Goal: Task Accomplishment & Management: Use online tool/utility

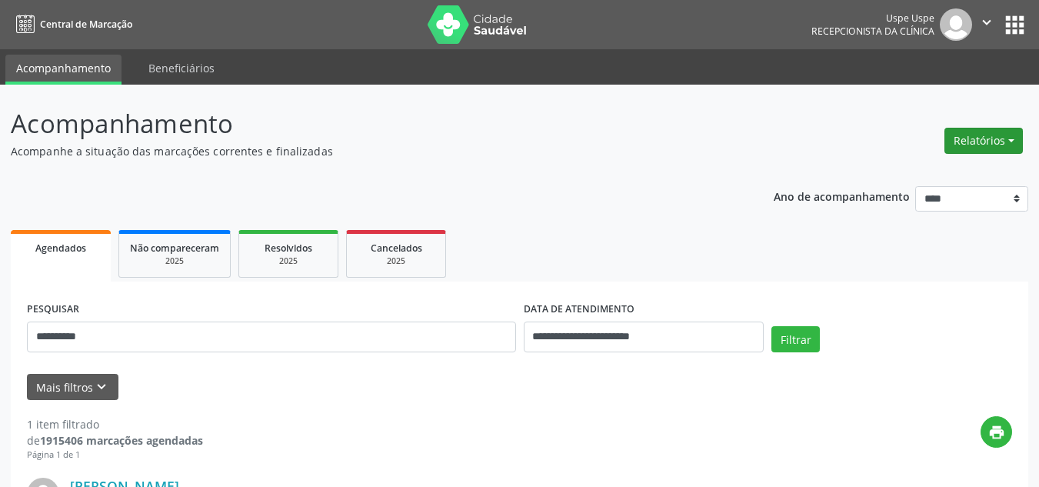
click at [977, 143] on button "Relatórios" at bounding box center [983, 141] width 78 height 26
click at [935, 174] on link "Agendamentos" at bounding box center [939, 174] width 165 height 22
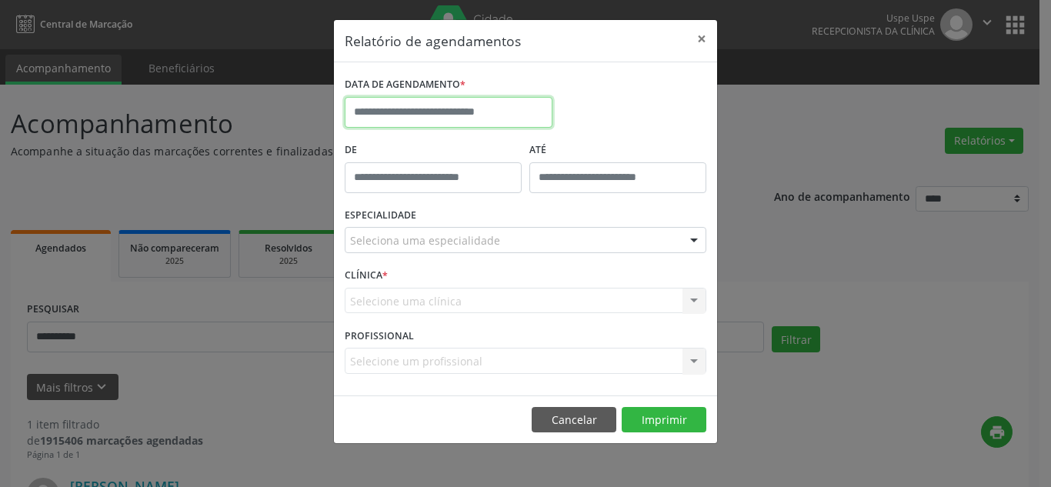
click at [464, 111] on input "text" at bounding box center [449, 112] width 208 height 31
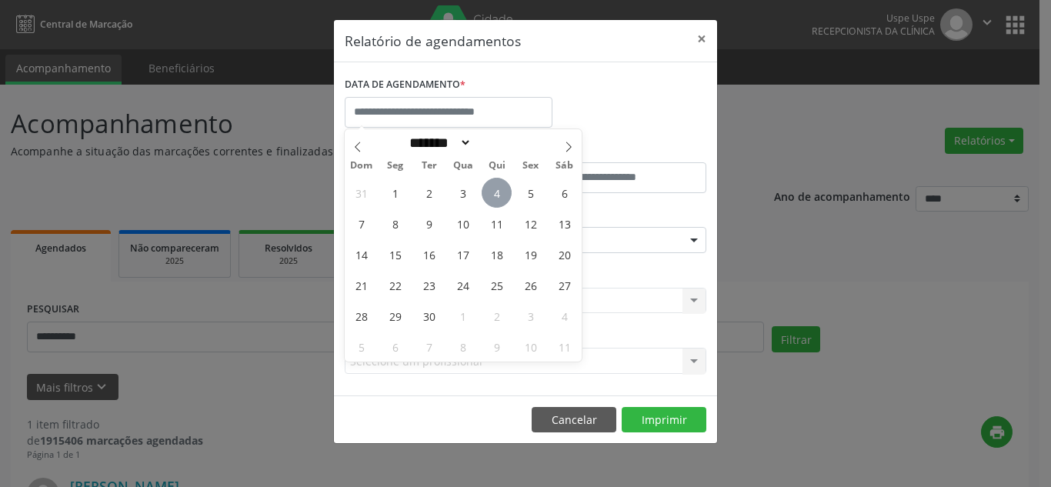
click at [495, 195] on span "4" at bounding box center [496, 193] width 30 height 30
type input "**********"
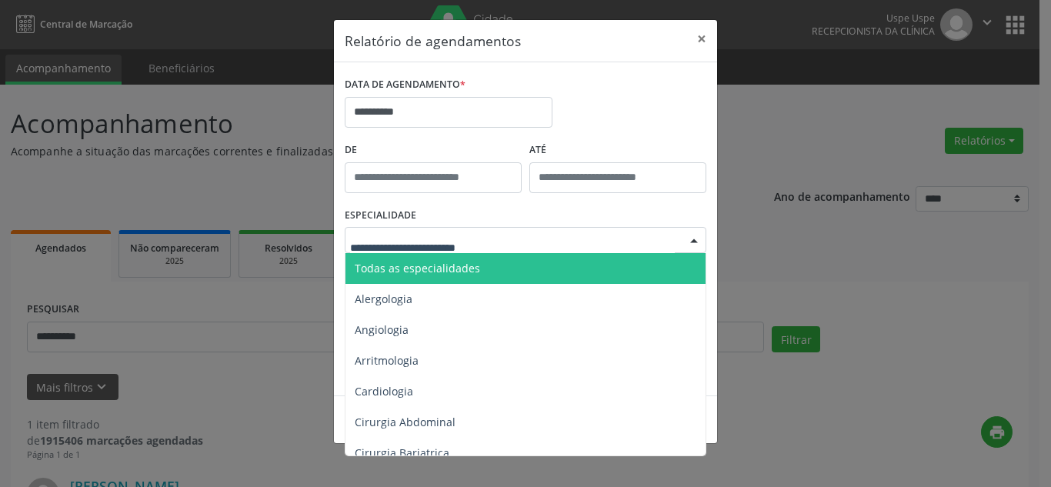
click at [476, 273] on span "Todas as especialidades" at bounding box center [417, 268] width 125 height 15
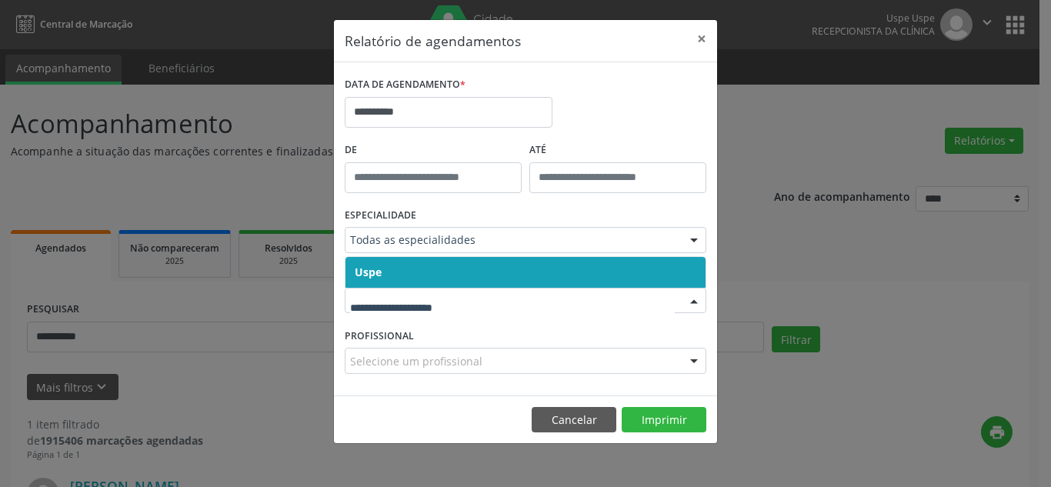
click at [435, 274] on span "Uspe" at bounding box center [525, 272] width 360 height 31
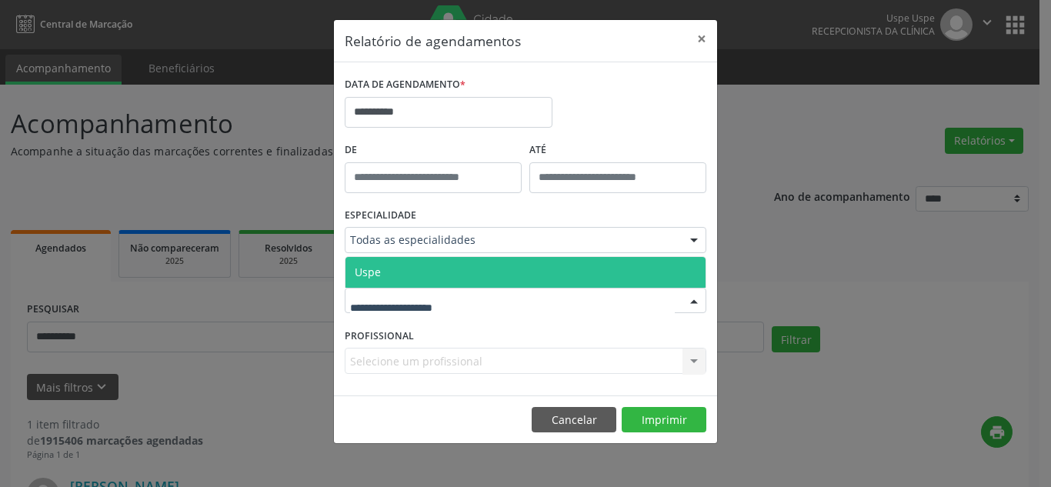
click at [438, 278] on span "Uspe" at bounding box center [525, 272] width 360 height 31
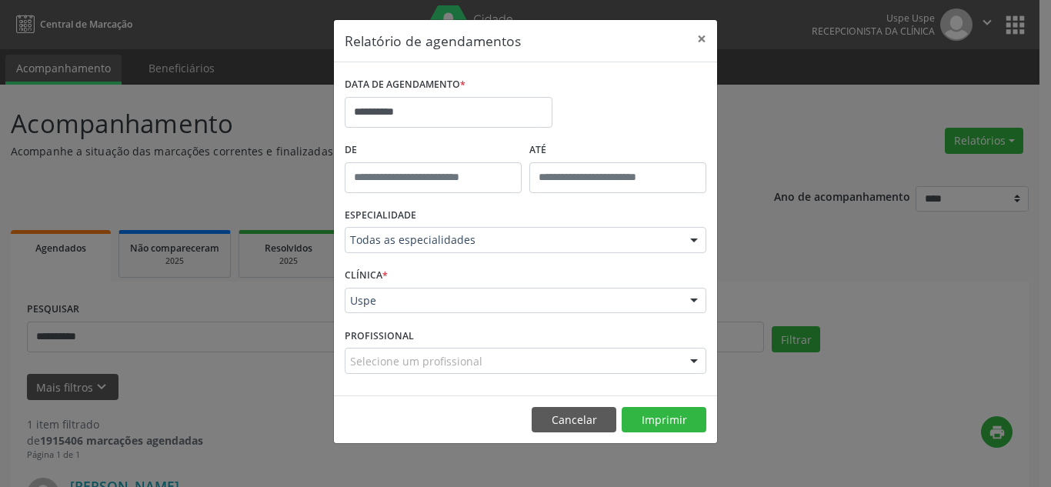
click at [604, 361] on div "Selecione um profissional" at bounding box center [525, 361] width 361 height 26
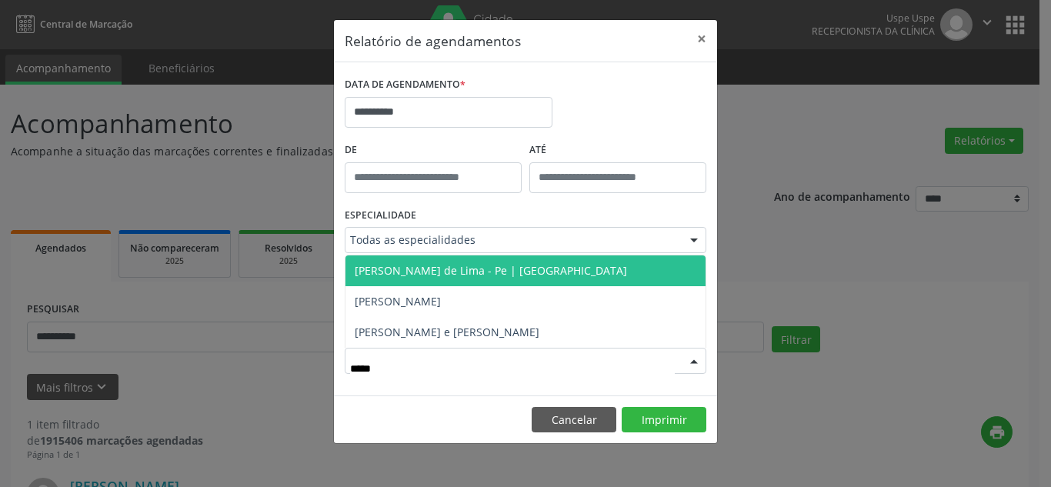
type input "******"
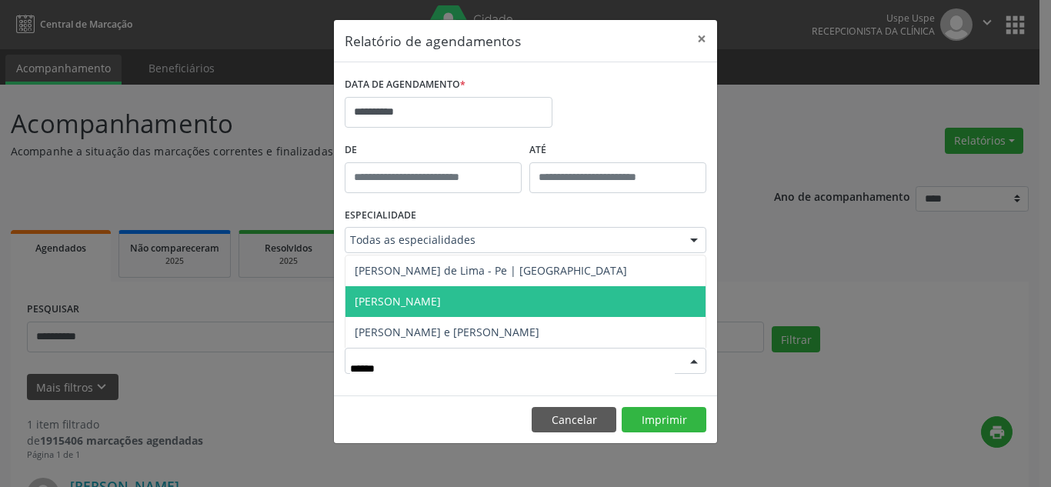
click at [441, 303] on span "[PERSON_NAME]" at bounding box center [398, 301] width 86 height 15
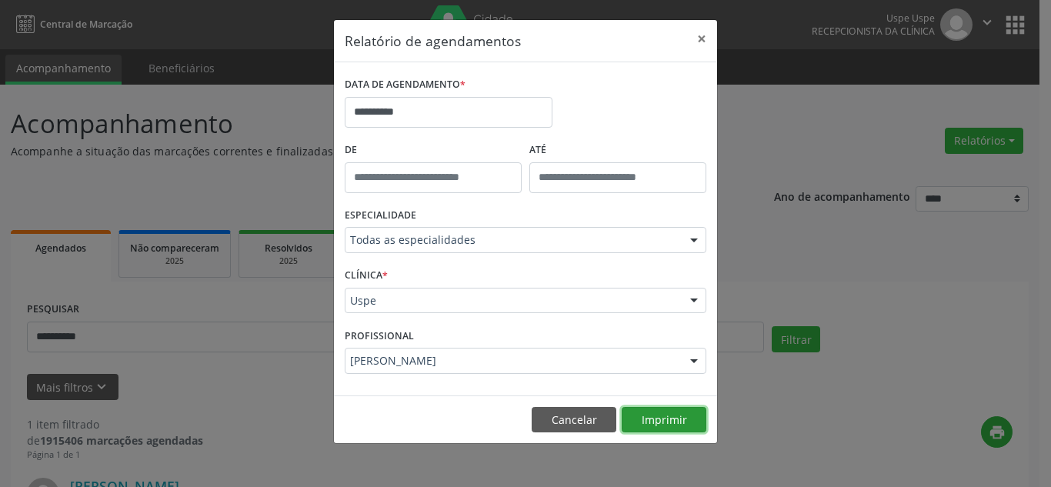
click at [667, 423] on button "Imprimir" at bounding box center [663, 420] width 85 height 26
